Goal: Task Accomplishment & Management: Manage account settings

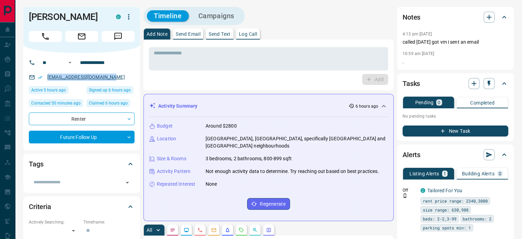
drag, startPoint x: 112, startPoint y: 77, endPoint x: 48, endPoint y: 76, distance: 63.5
click at [48, 76] on p "[EMAIL_ADDRESS][DOMAIN_NAME]" at bounding box center [86, 76] width 82 height 11
drag, startPoint x: 89, startPoint y: 12, endPoint x: 32, endPoint y: 15, distance: 57.4
click at [32, 15] on h1 "[PERSON_NAME]" at bounding box center [67, 16] width 77 height 11
copy h1 "[PERSON_NAME]"
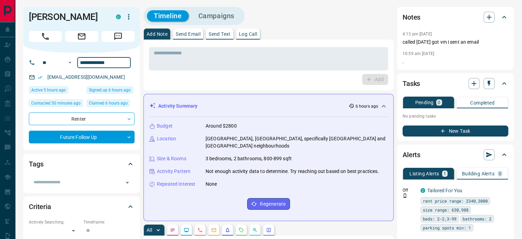
drag, startPoint x: 116, startPoint y: 60, endPoint x: 78, endPoint y: 57, distance: 38.6
click at [78, 57] on input "**********" at bounding box center [104, 62] width 54 height 11
paste input "tel"
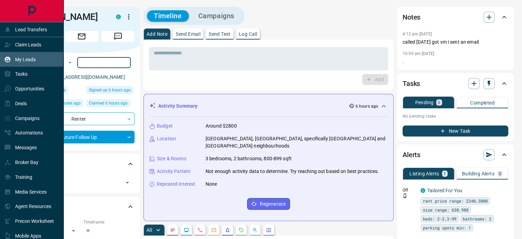
click at [22, 60] on p "My Leads" at bounding box center [25, 59] width 21 height 5
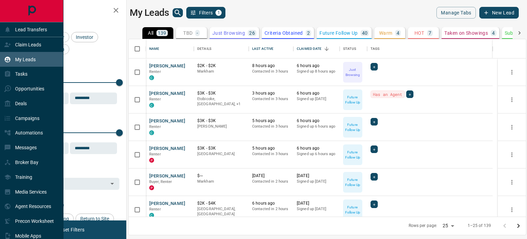
scroll to position [172, 393]
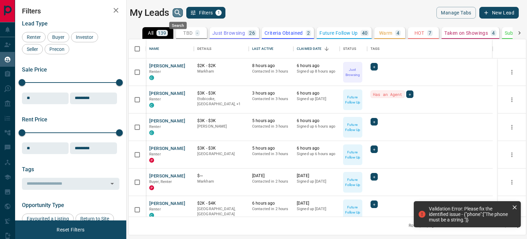
click at [176, 12] on icon "search button" at bounding box center [178, 13] width 8 height 8
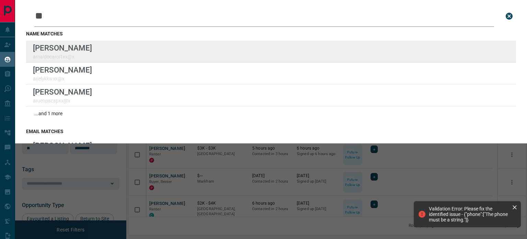
type input "**"
